Goal: Information Seeking & Learning: Learn about a topic

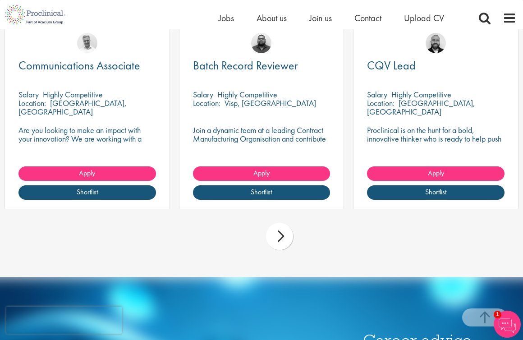
scroll to position [1676, 0]
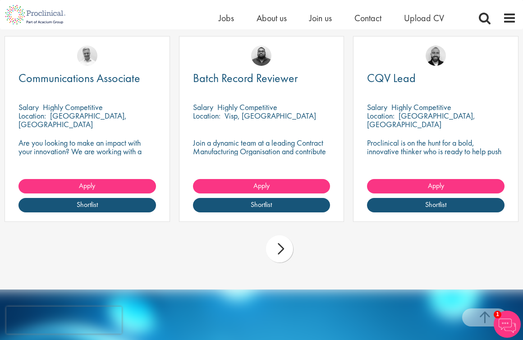
click at [280, 240] on div "next" at bounding box center [279, 248] width 27 height 27
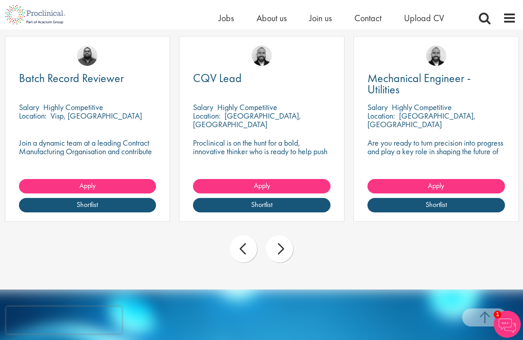
click at [280, 240] on div "next" at bounding box center [279, 248] width 27 height 27
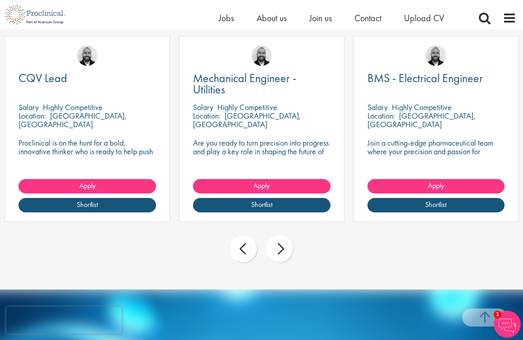
click at [280, 240] on div "next" at bounding box center [279, 248] width 27 height 27
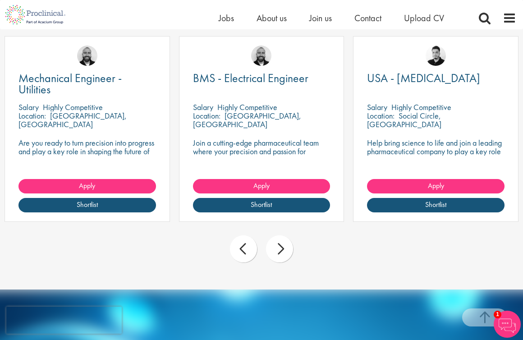
click at [280, 240] on div "next" at bounding box center [279, 248] width 27 height 27
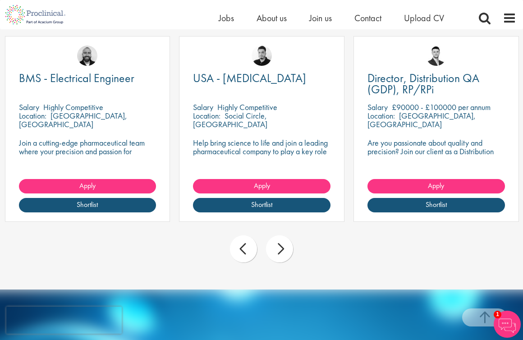
click at [280, 240] on div "next" at bounding box center [279, 248] width 27 height 27
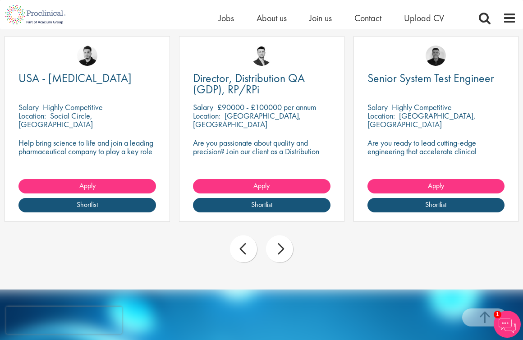
click at [280, 240] on div "next" at bounding box center [279, 248] width 27 height 27
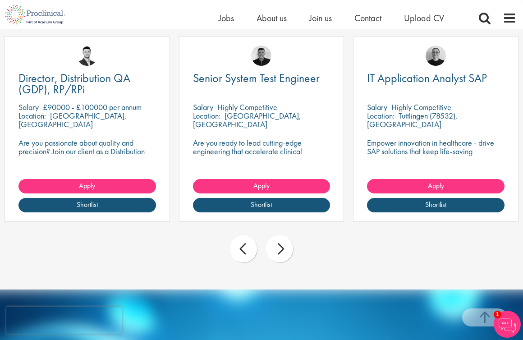
click at [280, 240] on div "next" at bounding box center [279, 248] width 27 height 27
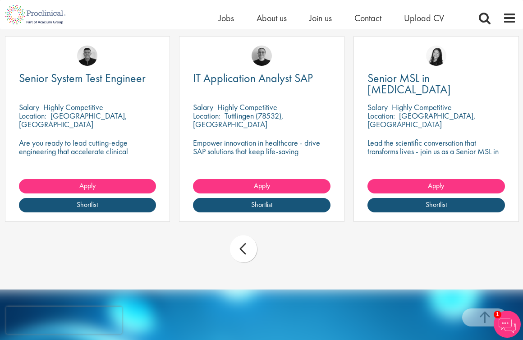
click at [280, 240] on div "prev next" at bounding box center [261, 250] width 523 height 39
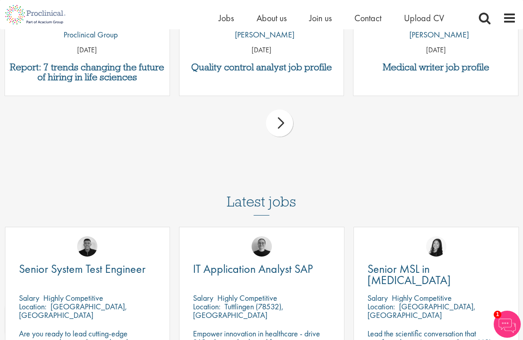
scroll to position [1476, 0]
